Goal: Task Accomplishment & Management: Use online tool/utility

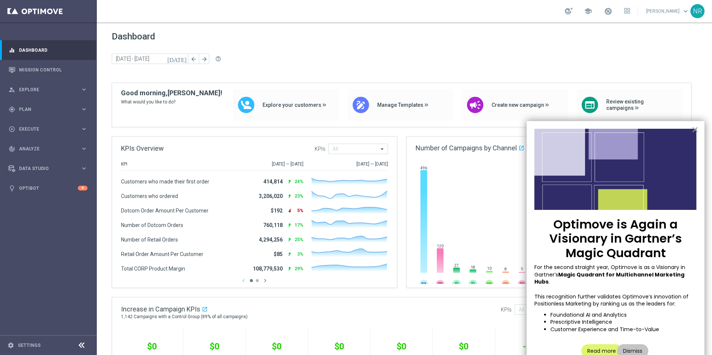
click at [696, 130] on button "×" at bounding box center [694, 130] width 7 height 12
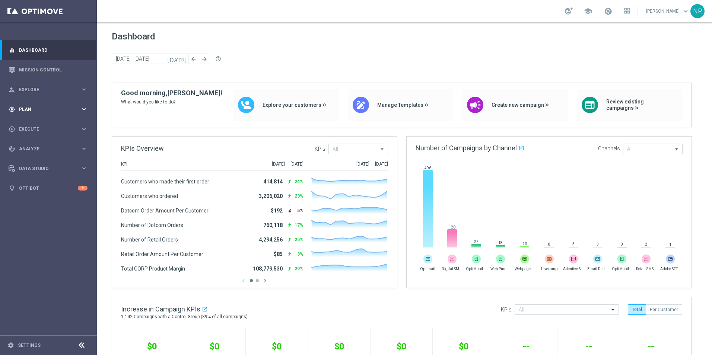
click at [35, 105] on div "gps_fixed Plan keyboard_arrow_right" at bounding box center [48, 109] width 96 height 20
click at [37, 146] on span "Templates" at bounding box center [46, 147] width 53 height 4
click at [36, 159] on link "Optimail" at bounding box center [50, 158] width 54 height 6
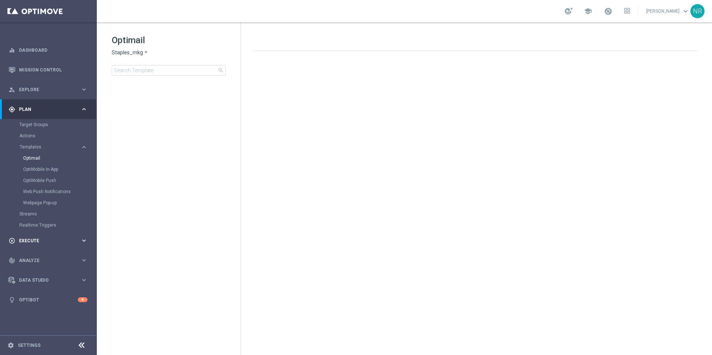
click at [35, 239] on span "Execute" at bounding box center [49, 241] width 61 height 4
click at [40, 143] on link "Campaign Builder" at bounding box center [48, 144] width 58 height 6
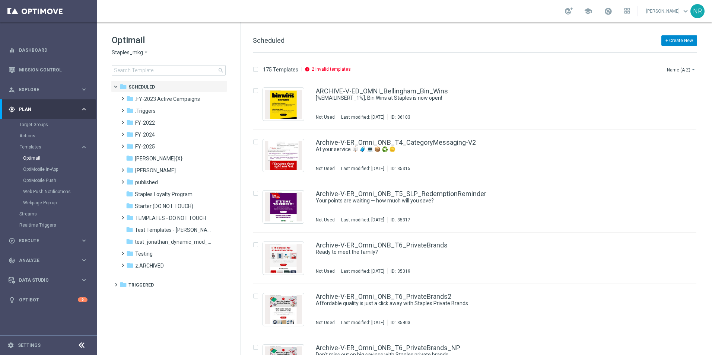
click at [687, 42] on button "+ Create New" at bounding box center [679, 40] width 36 height 10
click at [664, 54] on span "New Template" at bounding box center [658, 53] width 30 height 5
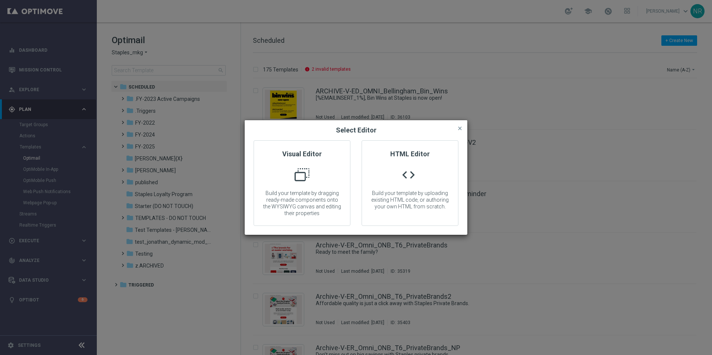
drag, startPoint x: 647, startPoint y: 64, endPoint x: 663, endPoint y: 65, distance: 16.4
click at [649, 67] on modal-container "Select Editor close Visual Editor Build your template by dragging ready-made co…" at bounding box center [356, 177] width 712 height 355
click at [276, 54] on modal-container "Select Editor close Visual Editor Build your template by dragging ready-made co…" at bounding box center [356, 177] width 712 height 355
click at [65, 161] on modal-container "Select Editor close Visual Editor Build your template by dragging ready-made co…" at bounding box center [356, 177] width 712 height 355
click at [465, 126] on div "Select Editor close" at bounding box center [356, 130] width 223 height 20
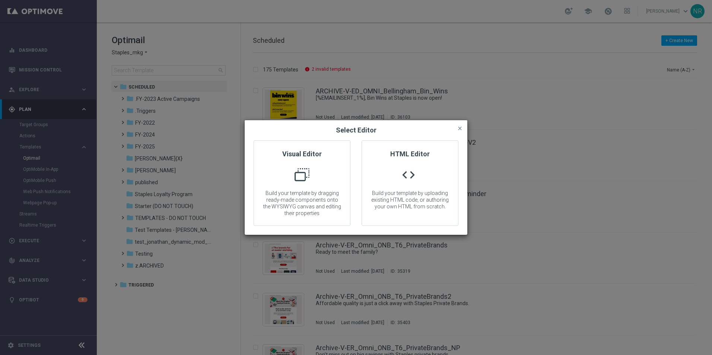
click at [457, 132] on button "close" at bounding box center [459, 128] width 7 height 9
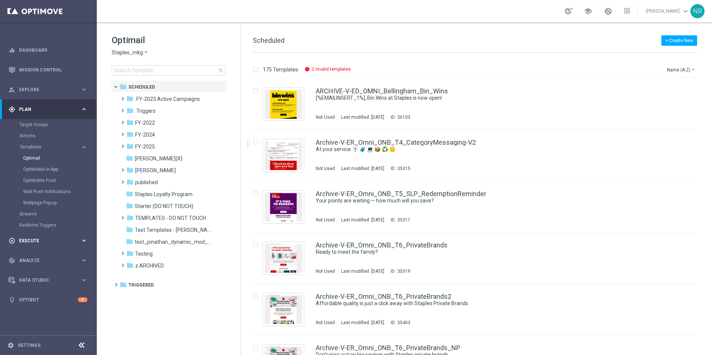
click at [48, 239] on span "Execute" at bounding box center [49, 241] width 61 height 4
click at [43, 138] on div "play_circle_outline Execute keyboard_arrow_right" at bounding box center [48, 129] width 96 height 20
click at [48, 141] on accordion "equalizer Dashboard Mission Control" at bounding box center [48, 119] width 96 height 158
click at [44, 133] on div "play_circle_outline Execute keyboard_arrow_right" at bounding box center [48, 129] width 96 height 20
click at [45, 144] on link "Campaign Builder" at bounding box center [48, 144] width 58 height 6
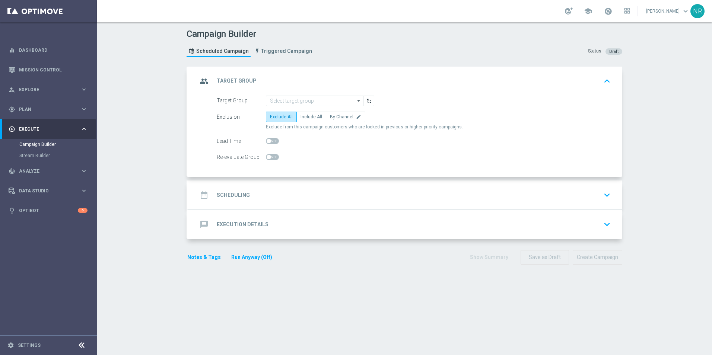
click at [267, 182] on div "date_range Scheduling keyboard_arrow_down" at bounding box center [405, 195] width 434 height 29
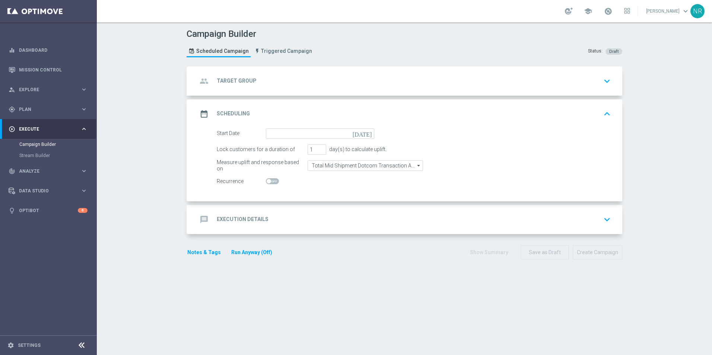
click at [354, 222] on div "message Execution Details keyboard_arrow_down" at bounding box center [405, 220] width 416 height 14
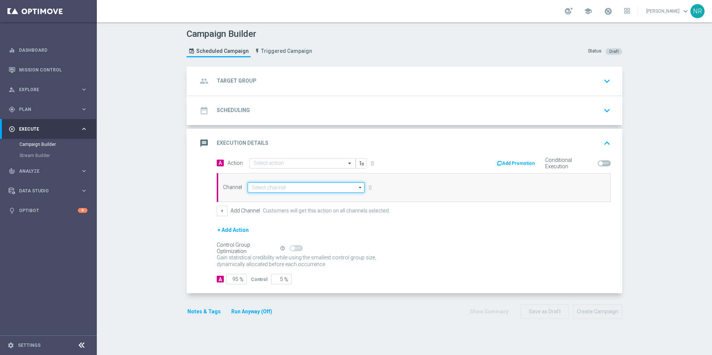
click at [286, 190] on input at bounding box center [306, 187] width 117 height 10
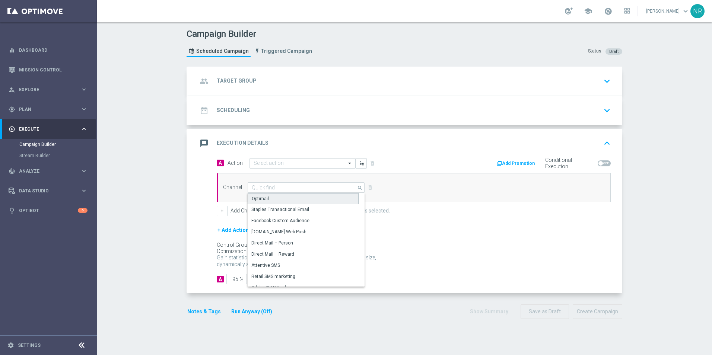
click at [271, 197] on div "Optimail" at bounding box center [303, 198] width 111 height 11
type input "Optimail"
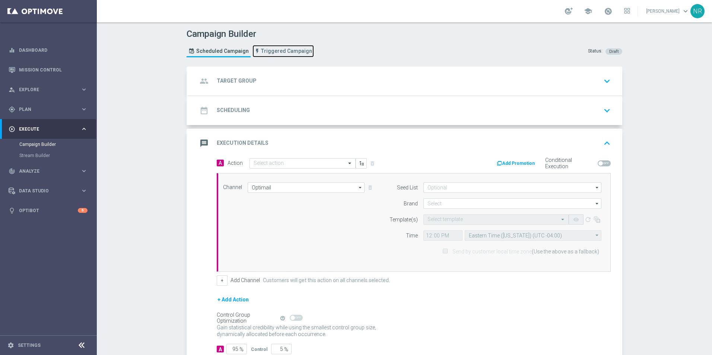
click at [289, 53] on span "Triggered Campaign" at bounding box center [286, 51] width 51 height 6
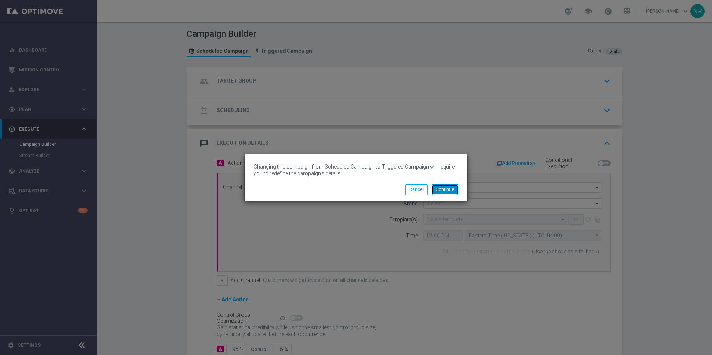
click at [449, 191] on button "Continue" at bounding box center [445, 189] width 27 height 10
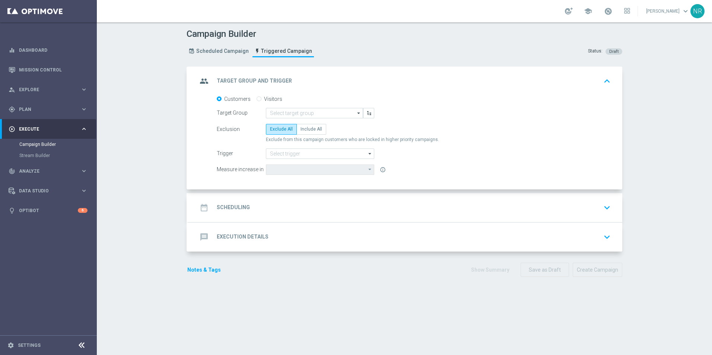
click at [355, 235] on div "message Execution Details keyboard_arrow_down" at bounding box center [405, 237] width 416 height 14
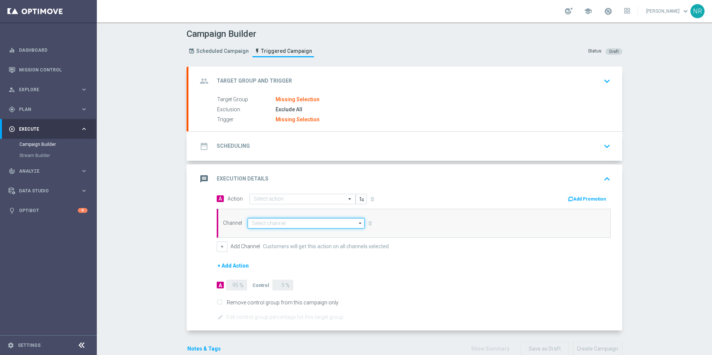
click at [295, 223] on input at bounding box center [306, 223] width 117 height 10
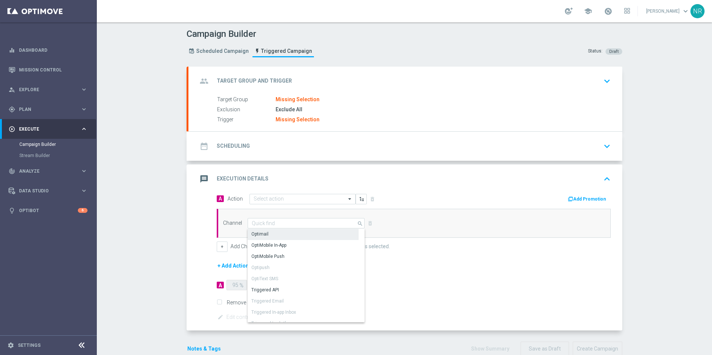
click at [283, 232] on div "Optimail" at bounding box center [303, 234] width 111 height 10
type input "Optimail"
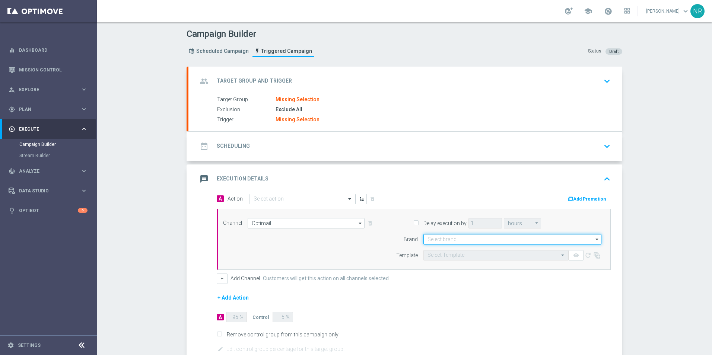
click at [463, 236] on input at bounding box center [512, 239] width 178 height 10
click at [449, 250] on div "Staples_mkg" at bounding box center [440, 250] width 26 height 7
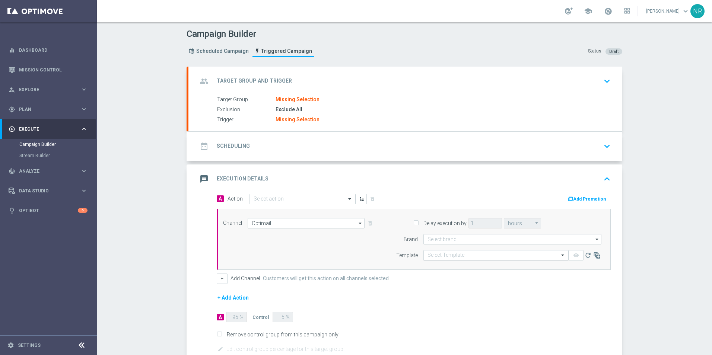
type input "Staples_mkg"
click at [595, 258] on icon at bounding box center [596, 255] width 7 height 7
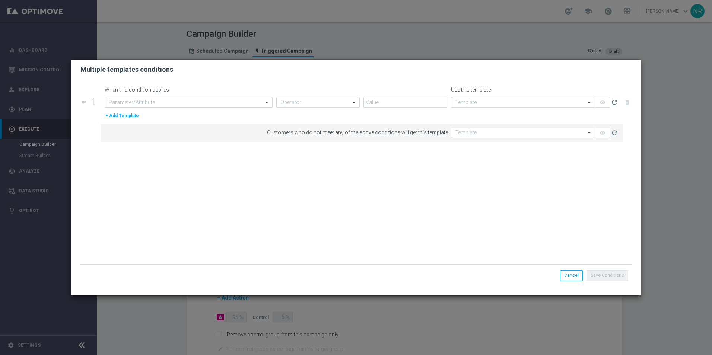
click at [226, 102] on input "text" at bounding box center [181, 102] width 145 height 6
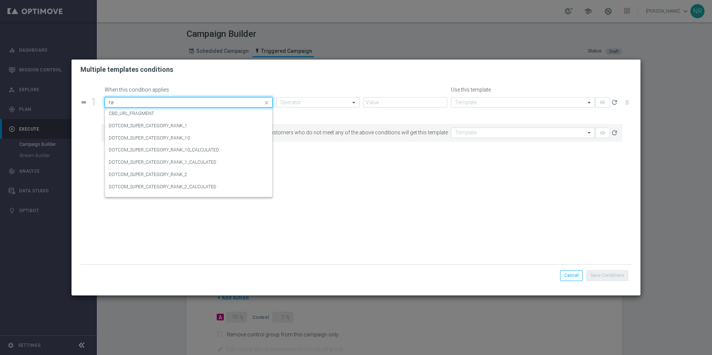
type input "r"
type input "s"
click at [577, 277] on button "Cancel" at bounding box center [571, 275] width 23 height 10
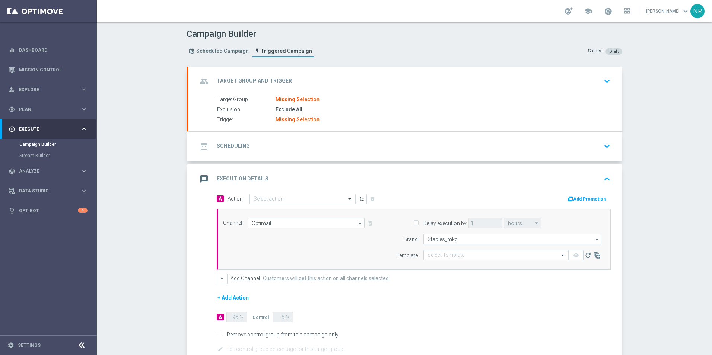
click at [382, 34] on div "Campaign Builder Scheduled Campaign Triggered Campaign Status: Draft" at bounding box center [404, 44] width 447 height 34
